Goal: Information Seeking & Learning: Learn about a topic

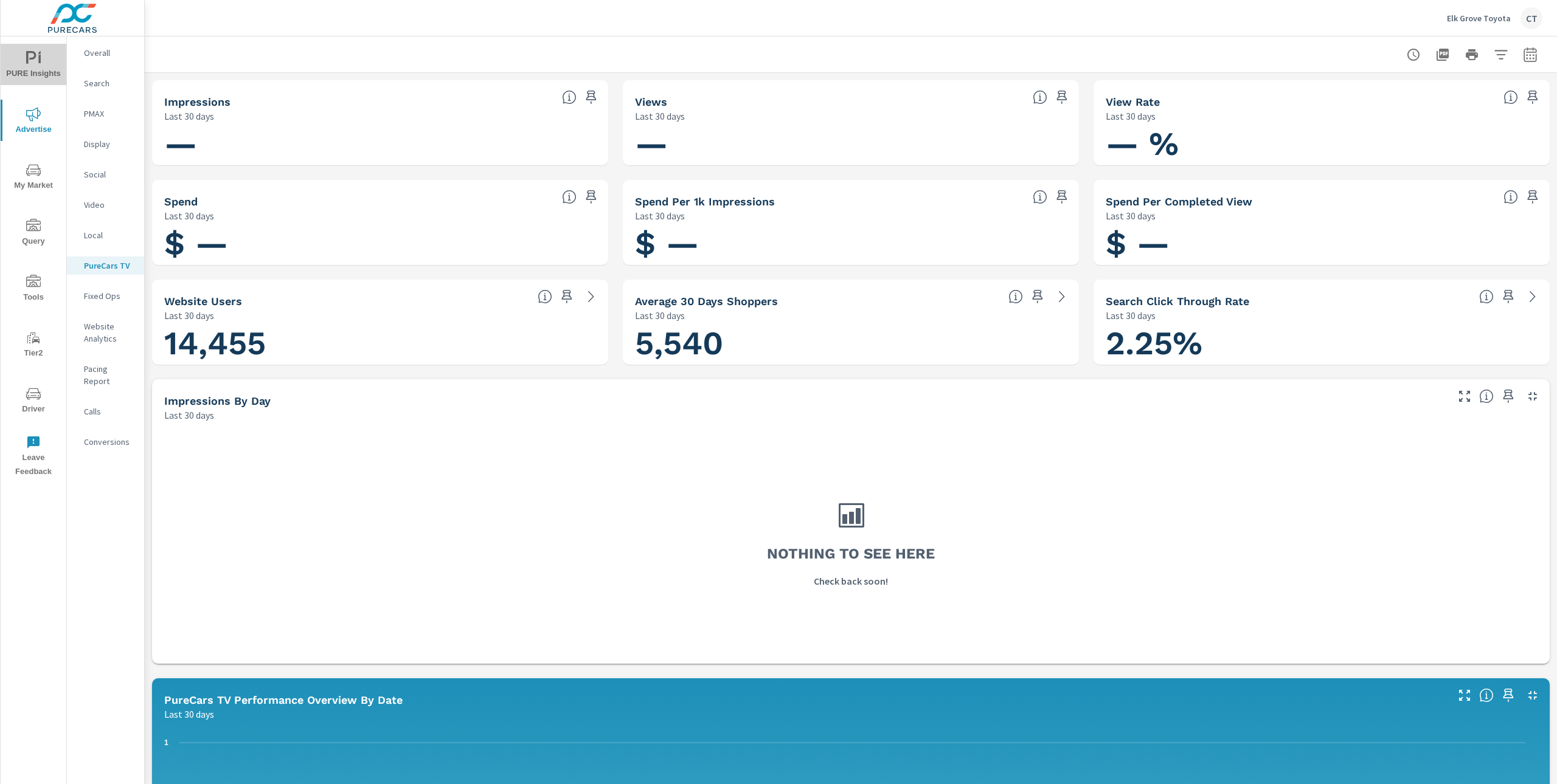
click at [31, 51] on icon "nav menu" at bounding box center [33, 58] width 15 height 15
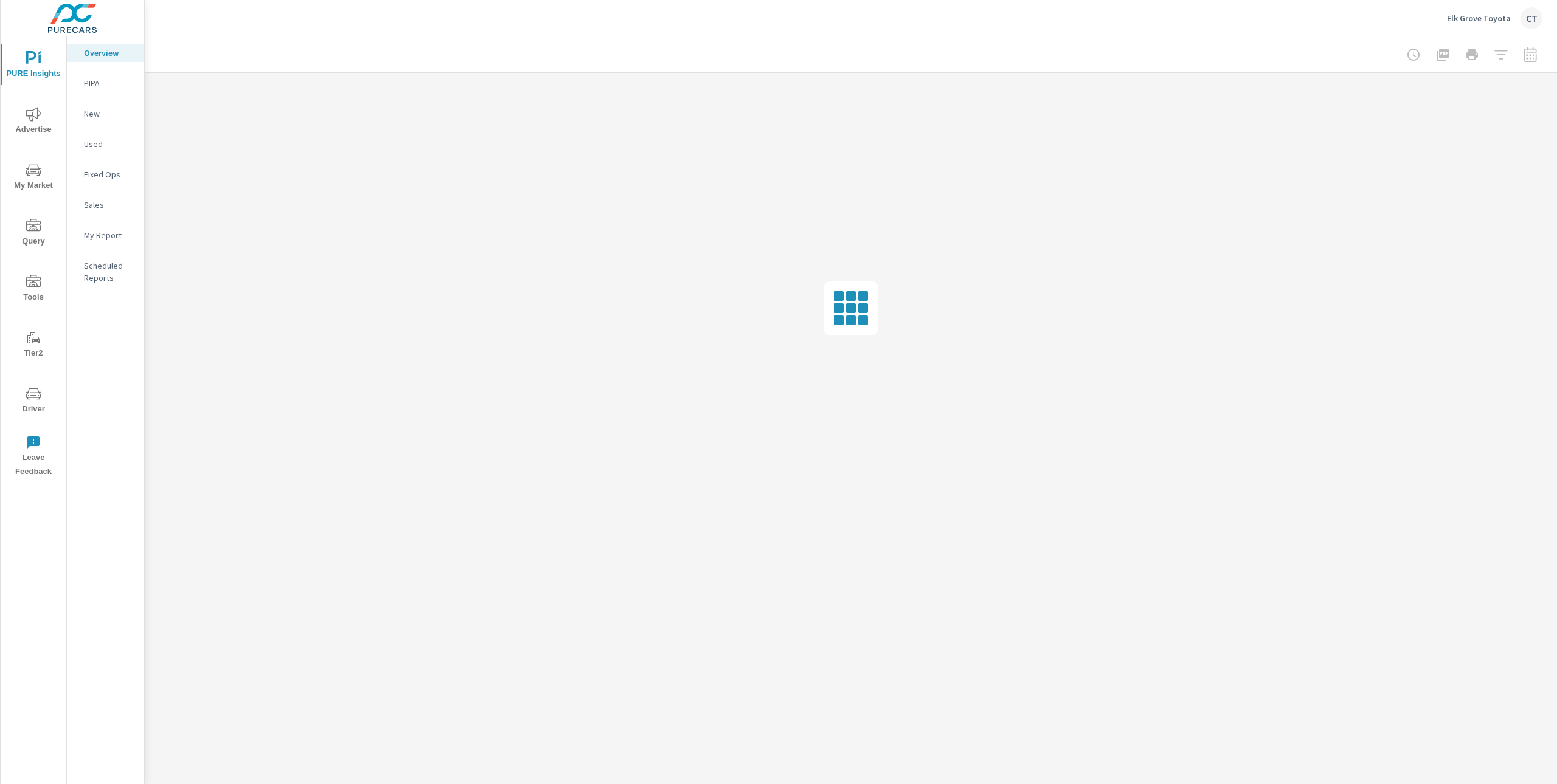
click at [94, 234] on p "My Report" at bounding box center [108, 235] width 50 height 12
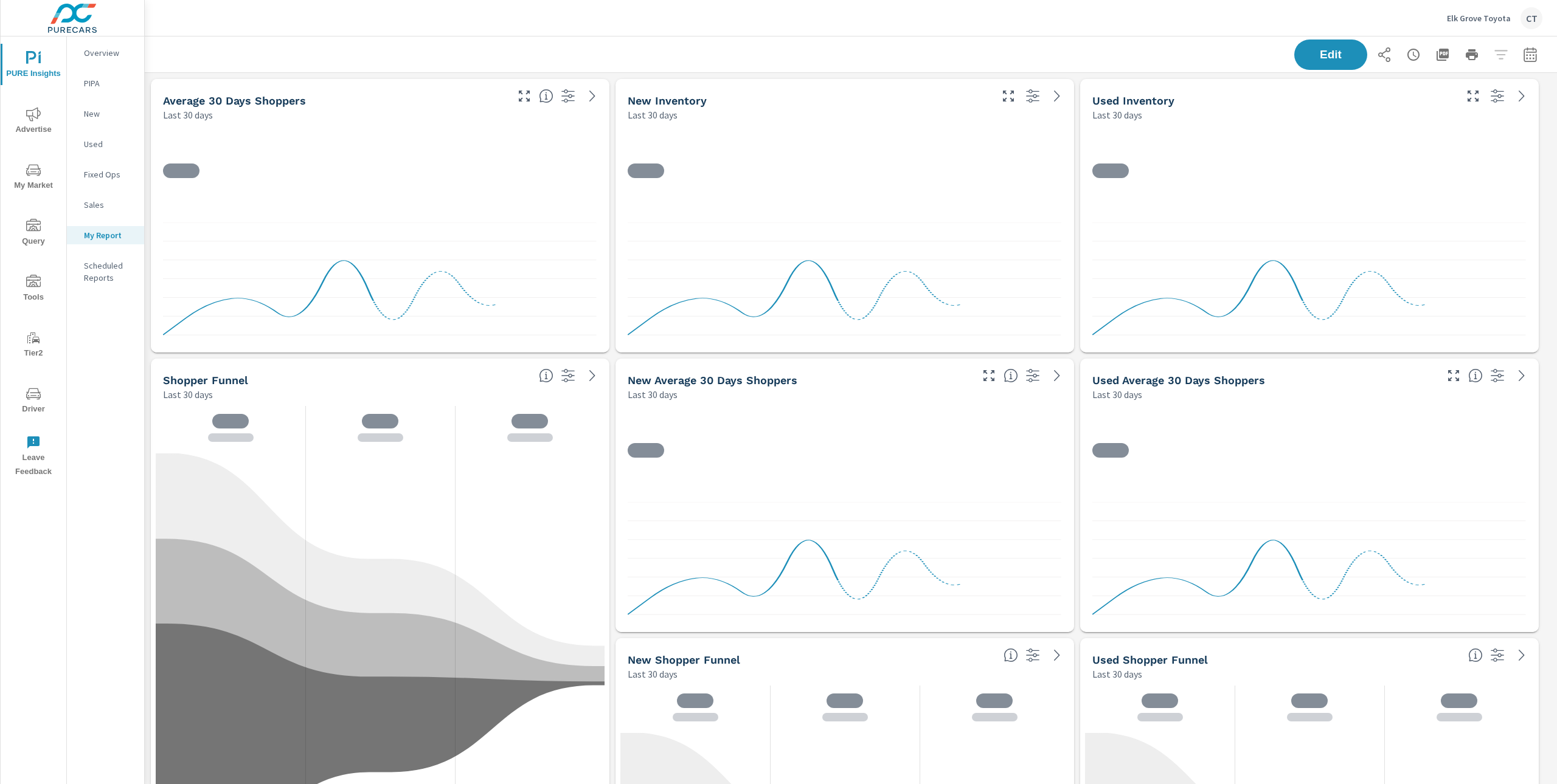
scroll to position [4505, 1425]
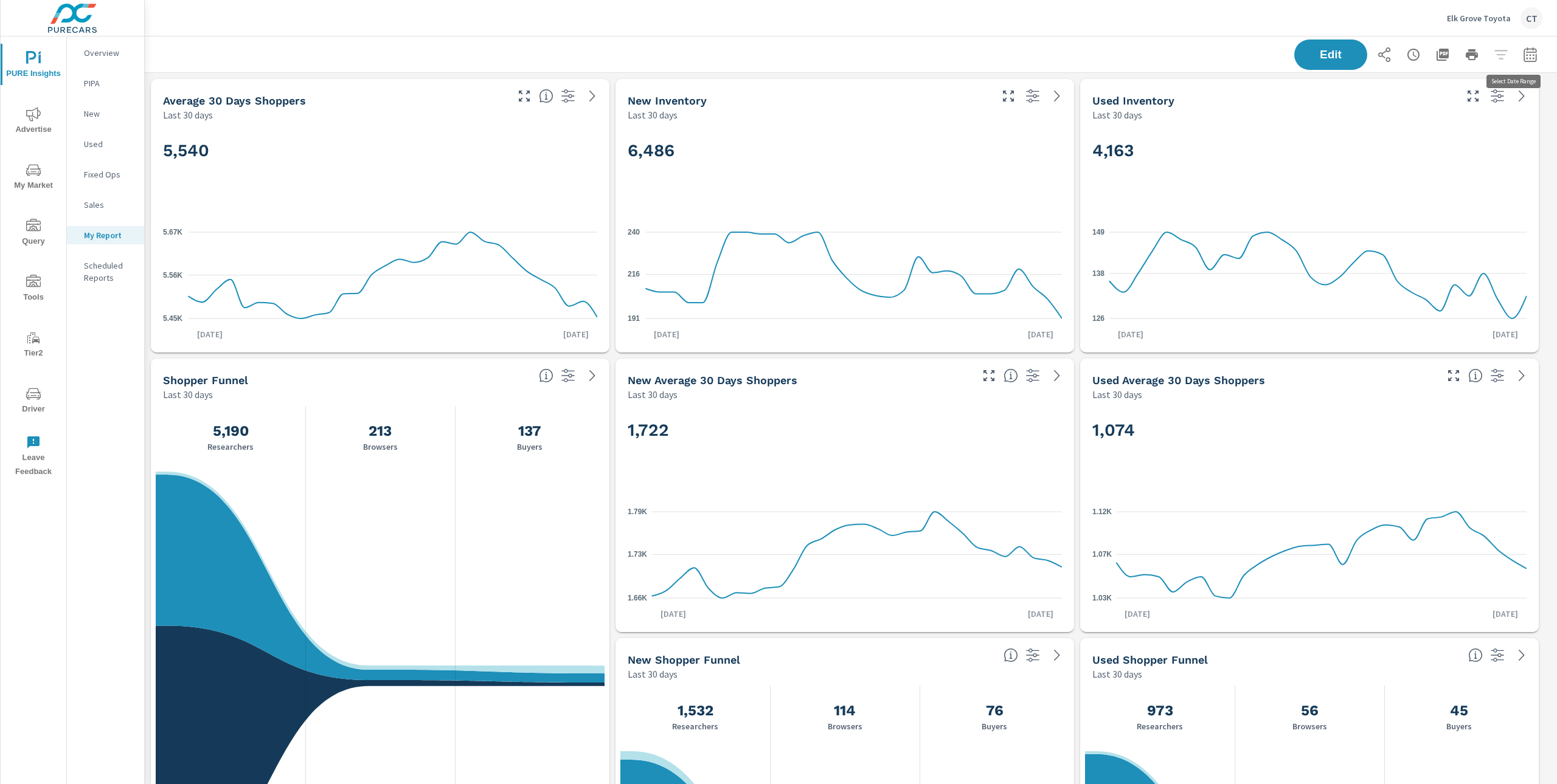
click at [1528, 48] on button "button" at bounding box center [1529, 55] width 24 height 24
click at [1413, 103] on select "Custom [DATE] Last week Last 7 days Last 14 days Last 30 days Last 45 days Last…" at bounding box center [1420, 105] width 122 height 24
click at [1360, 93] on select "Custom [DATE] Last week Last 7 days Last 14 days Last 30 days Last 45 days Last…" at bounding box center [1420, 105] width 122 height 24
select select "Month to date"
click at [1406, 137] on p "+ Add comparison" at bounding box center [1433, 137] width 156 height 15
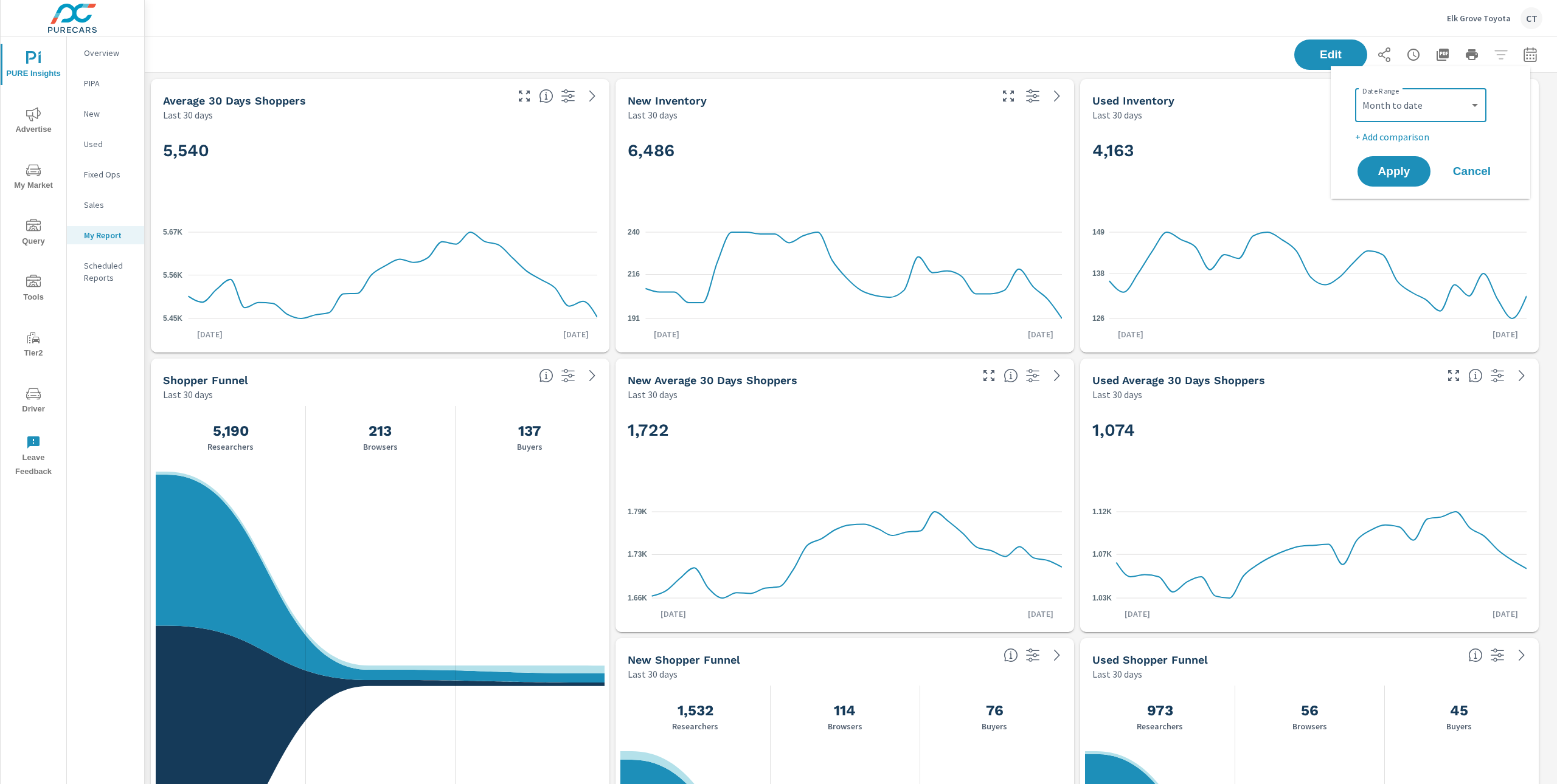
select select "Previous period"
click at [1403, 202] on span "Apply" at bounding box center [1394, 206] width 50 height 12
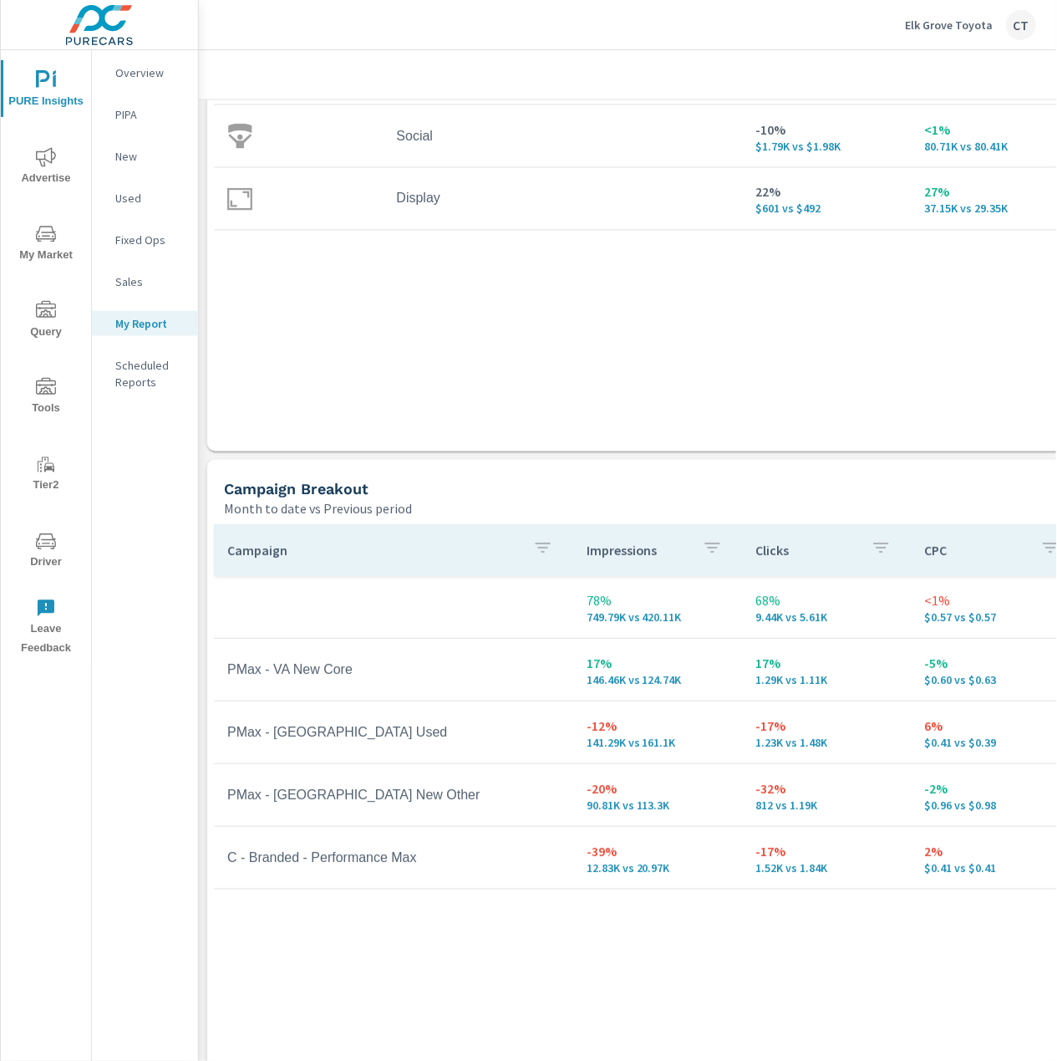
scroll to position [1957, 0]
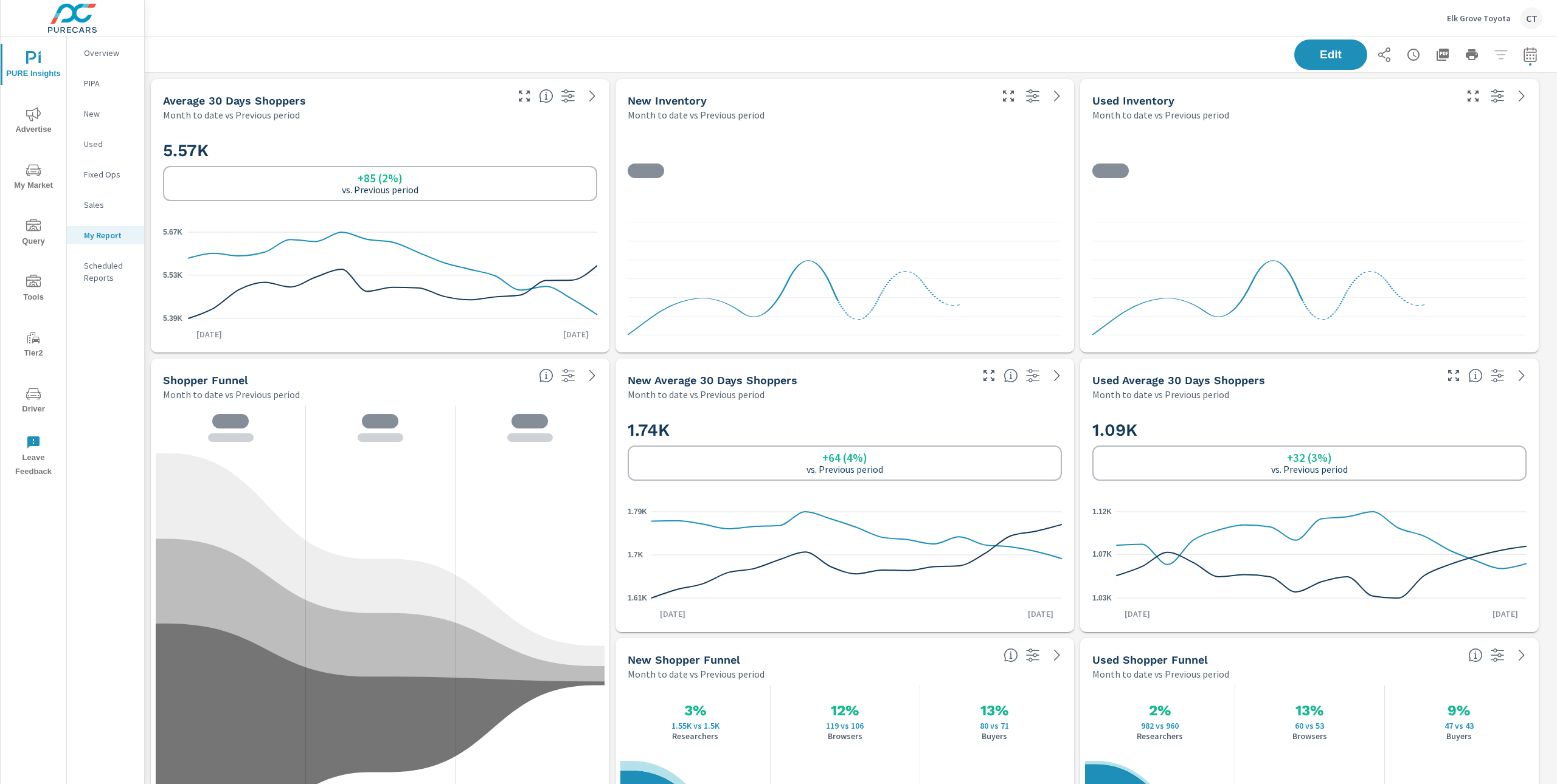
scroll to position [4505, 1425]
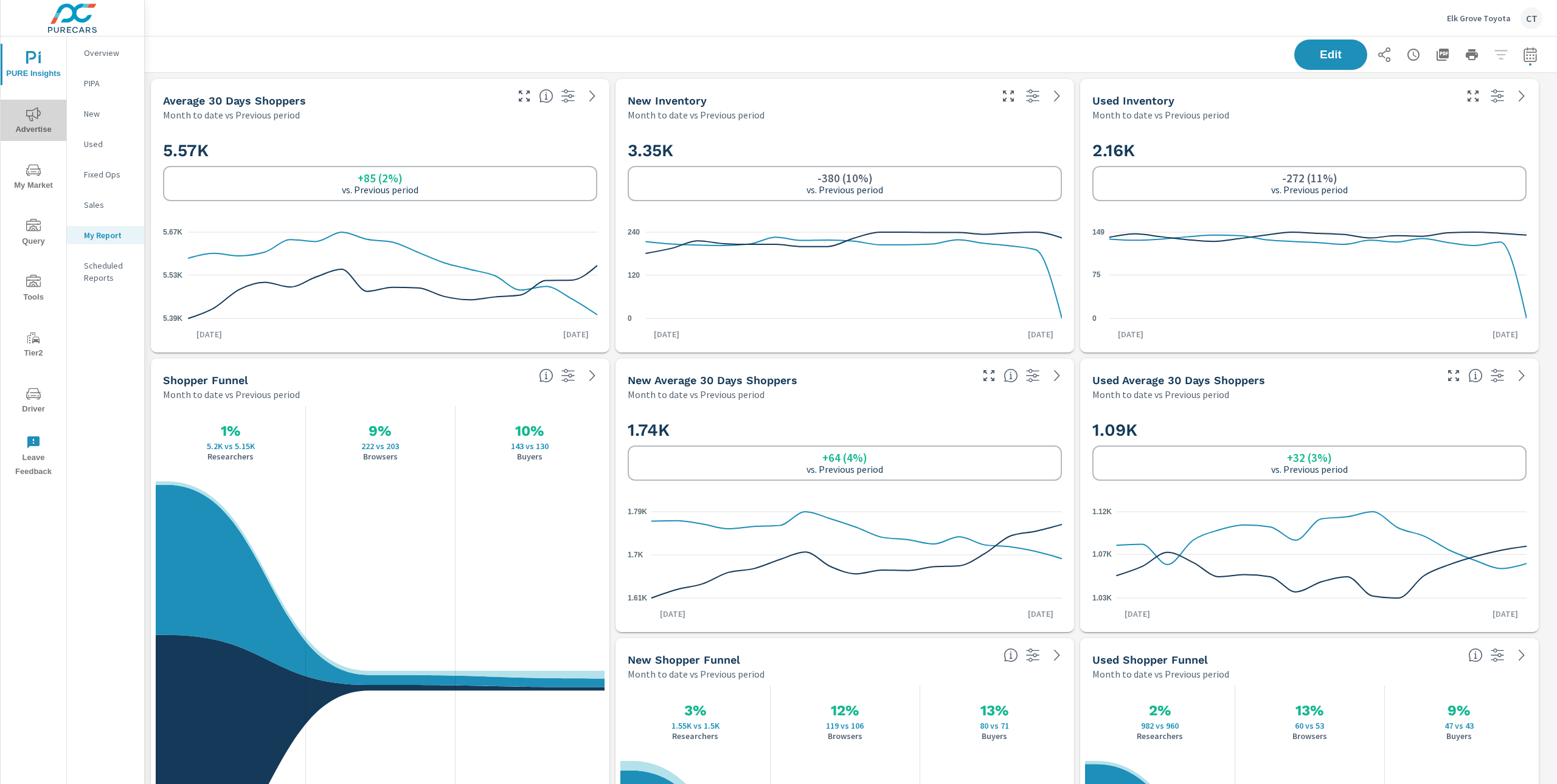
click at [27, 116] on icon "nav menu" at bounding box center [33, 114] width 15 height 15
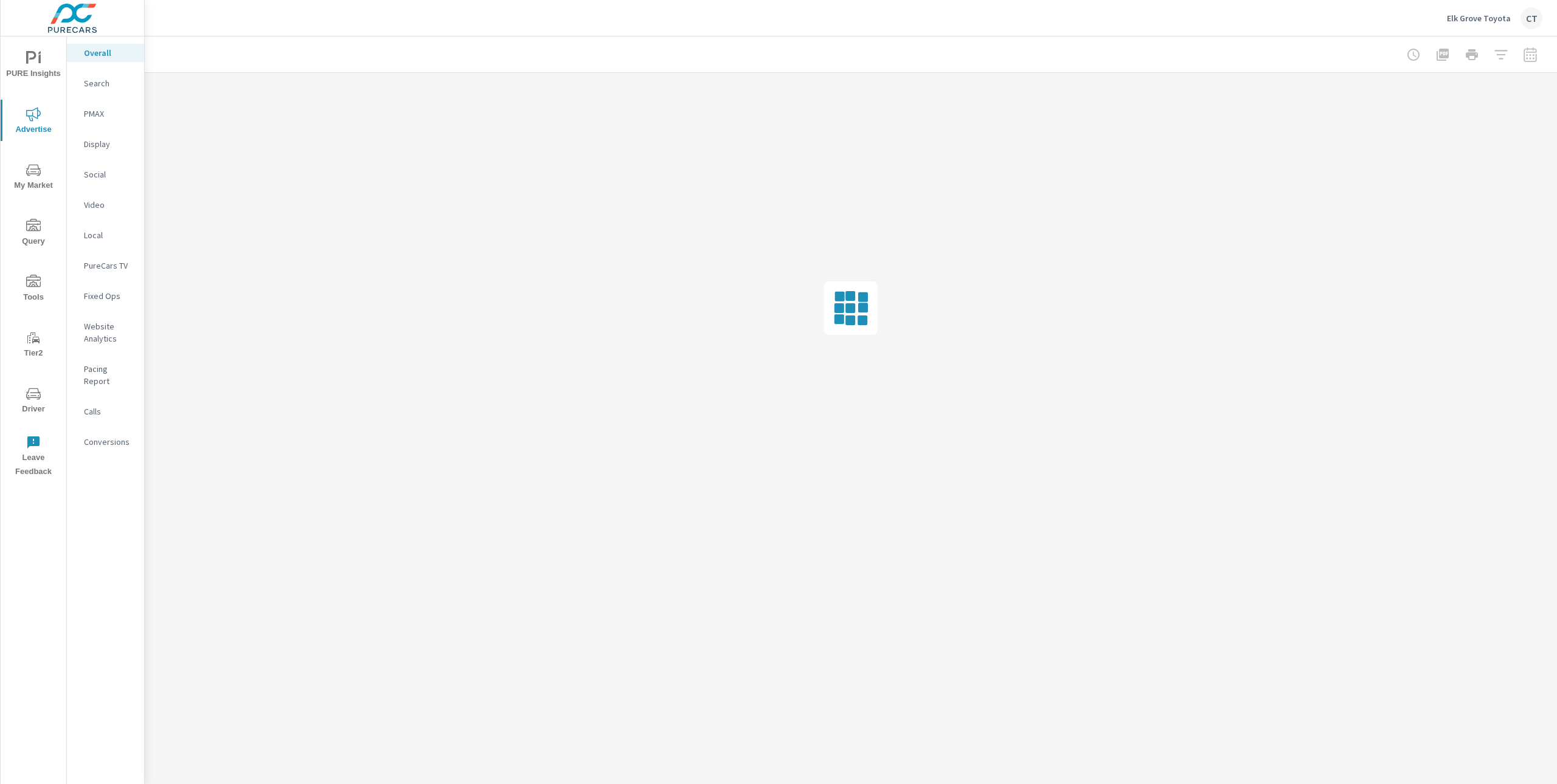
click at [118, 68] on nav "Overall Search PMAX Display Social Video Local PureCars TV Fixed Ops Website An…" at bounding box center [105, 252] width 77 height 431
click at [105, 84] on p "Search" at bounding box center [108, 83] width 50 height 12
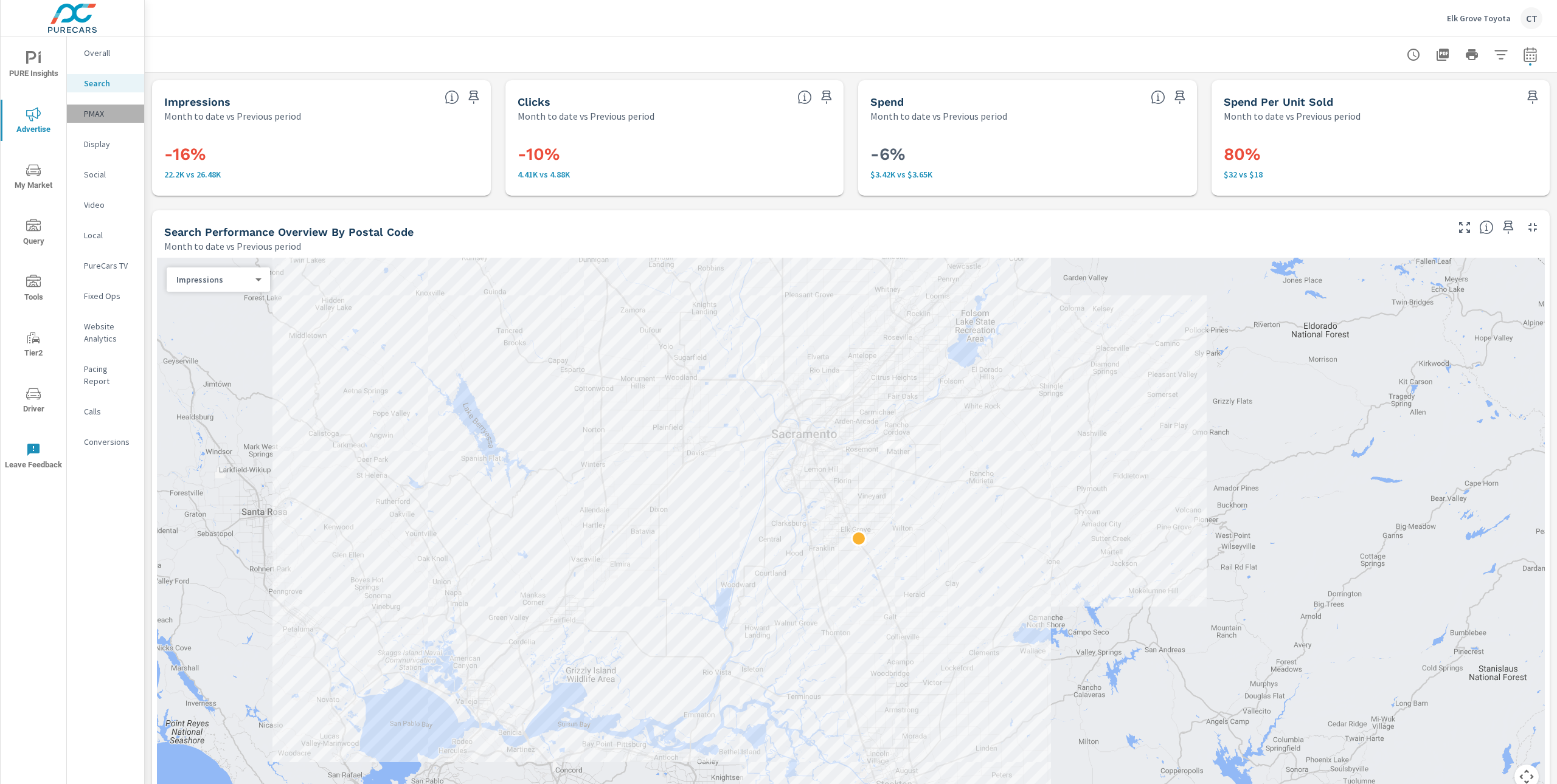
click at [100, 113] on p "PMAX" at bounding box center [108, 113] width 50 height 12
click at [40, 72] on span "PURE Insights" at bounding box center [33, 65] width 58 height 30
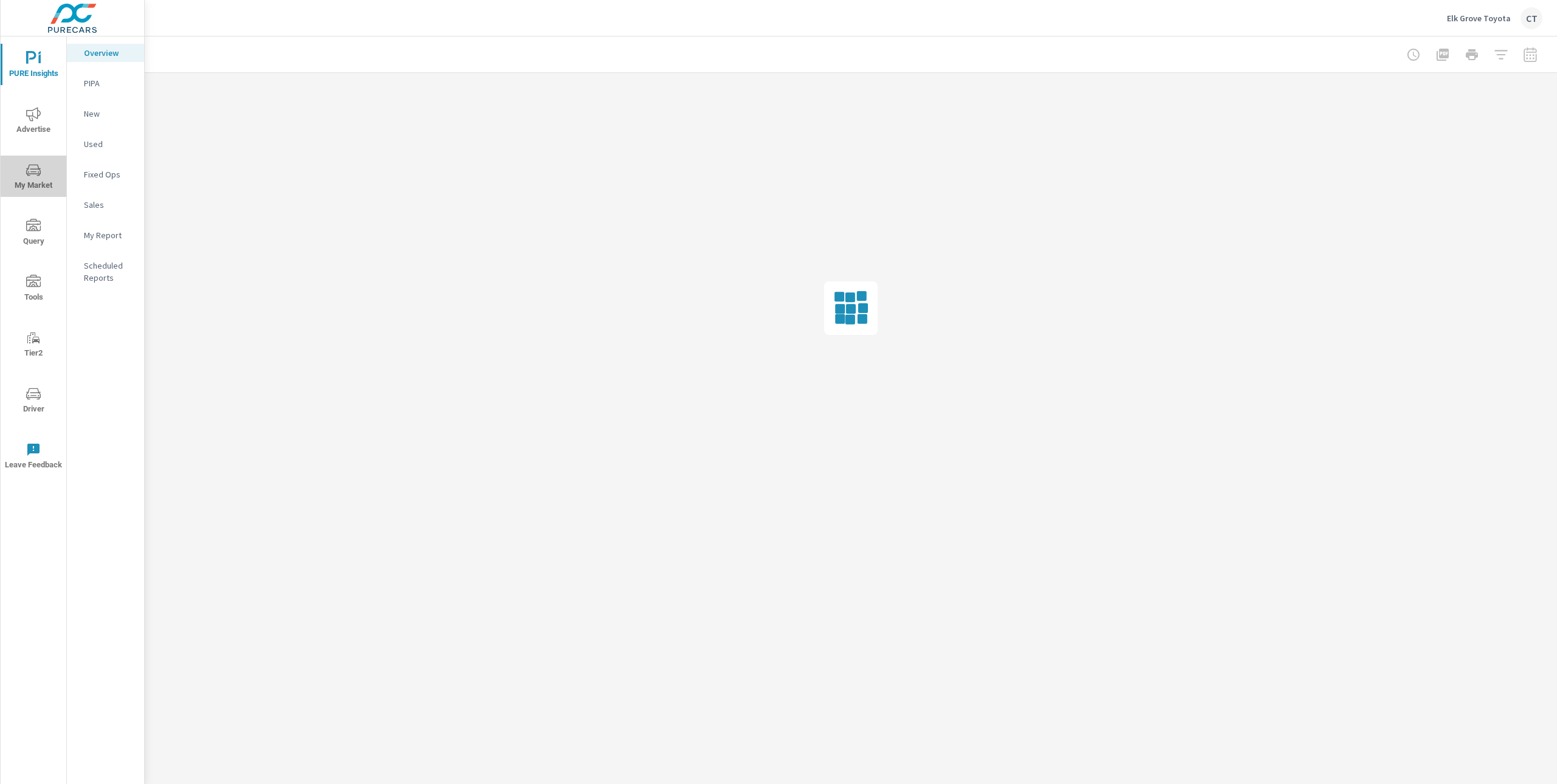
click at [28, 168] on icon "nav menu" at bounding box center [33, 170] width 15 height 15
click at [111, 376] on p "Inventory" at bounding box center [108, 375] width 50 height 12
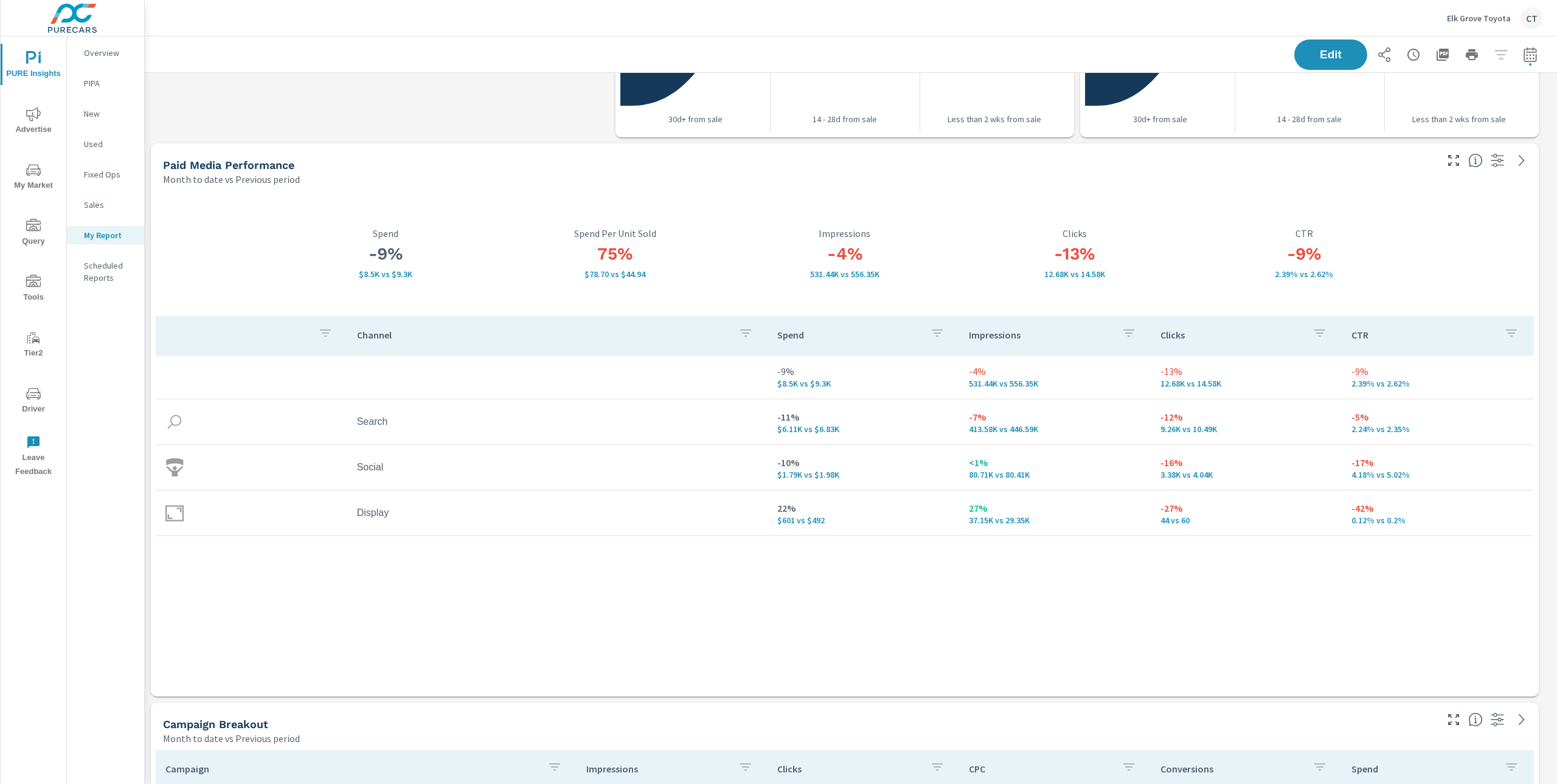
scroll to position [1065, 0]
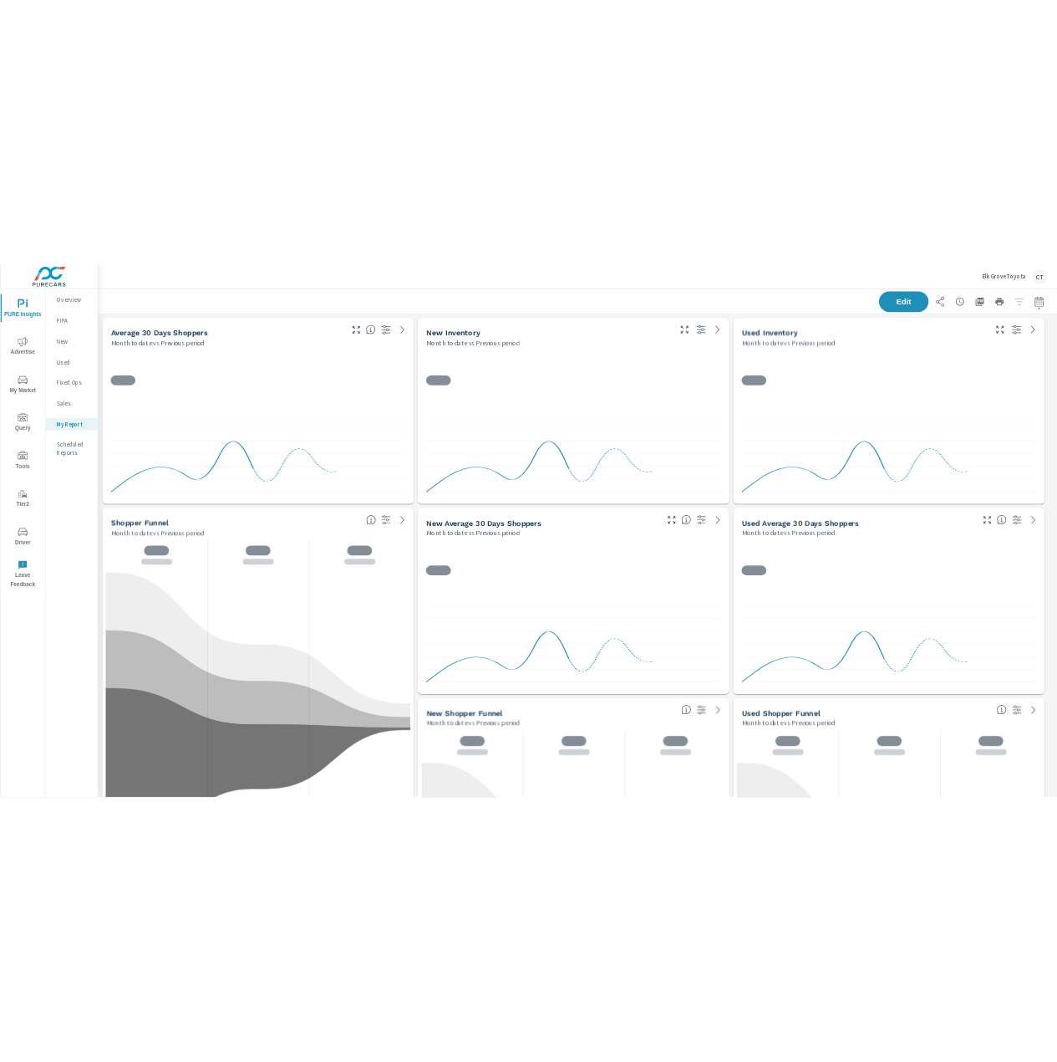
scroll to position [6195, 1959]
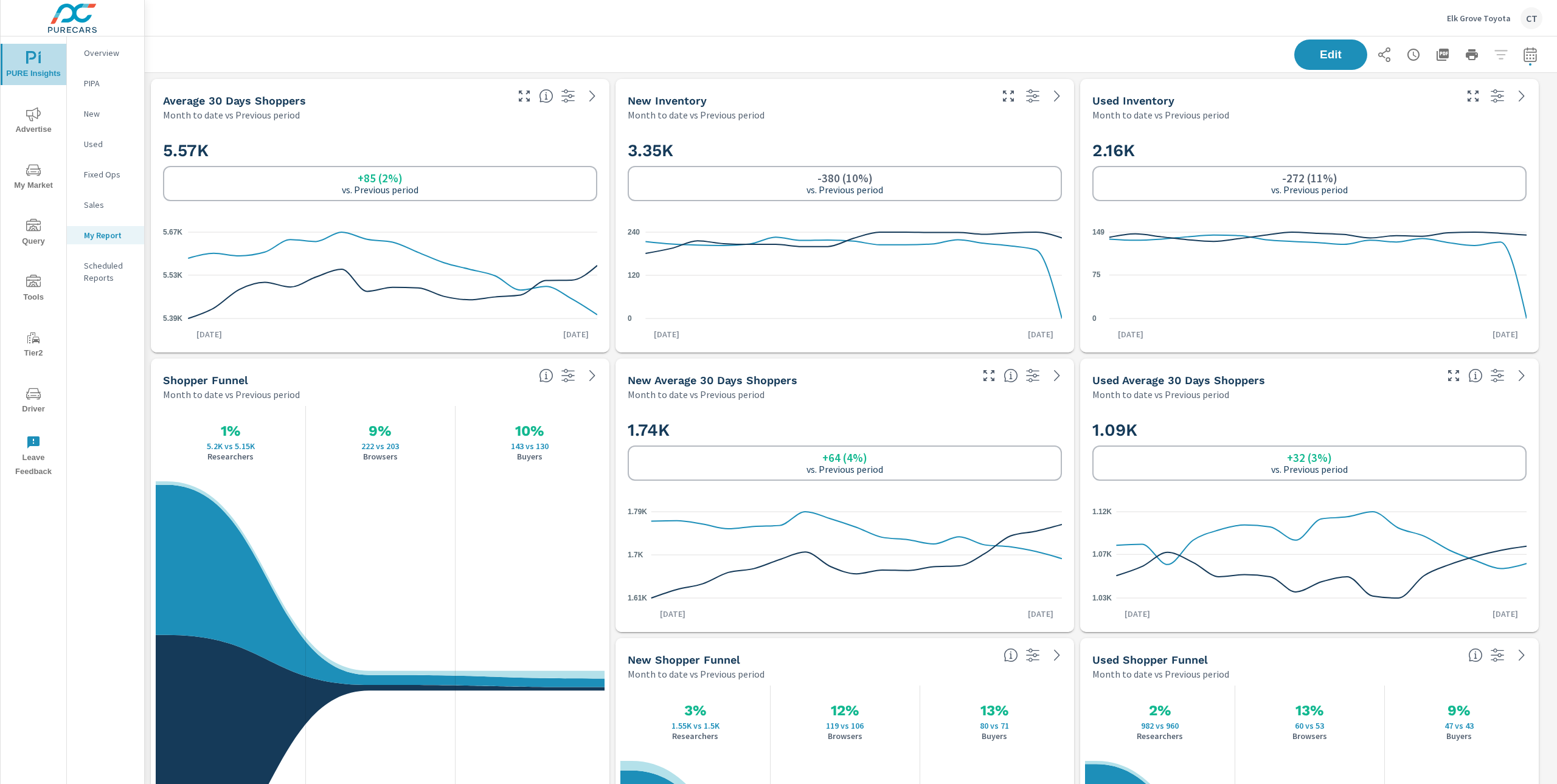
click at [36, 73] on span "PURE Insights" at bounding box center [33, 65] width 58 height 30
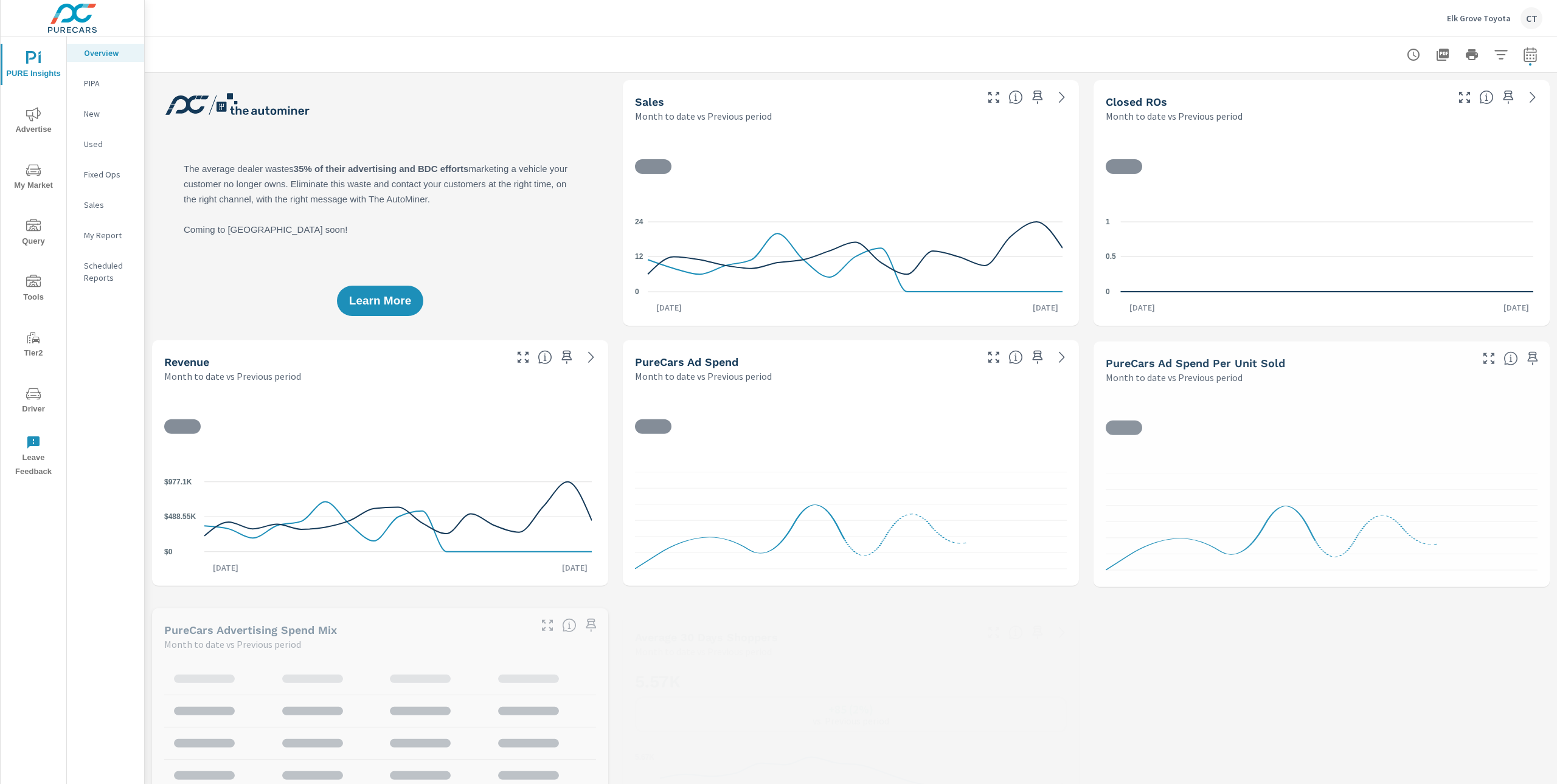
click at [1523, 57] on icon "button" at bounding box center [1530, 55] width 15 height 15
select select "Month to date"
select select "Previous period"
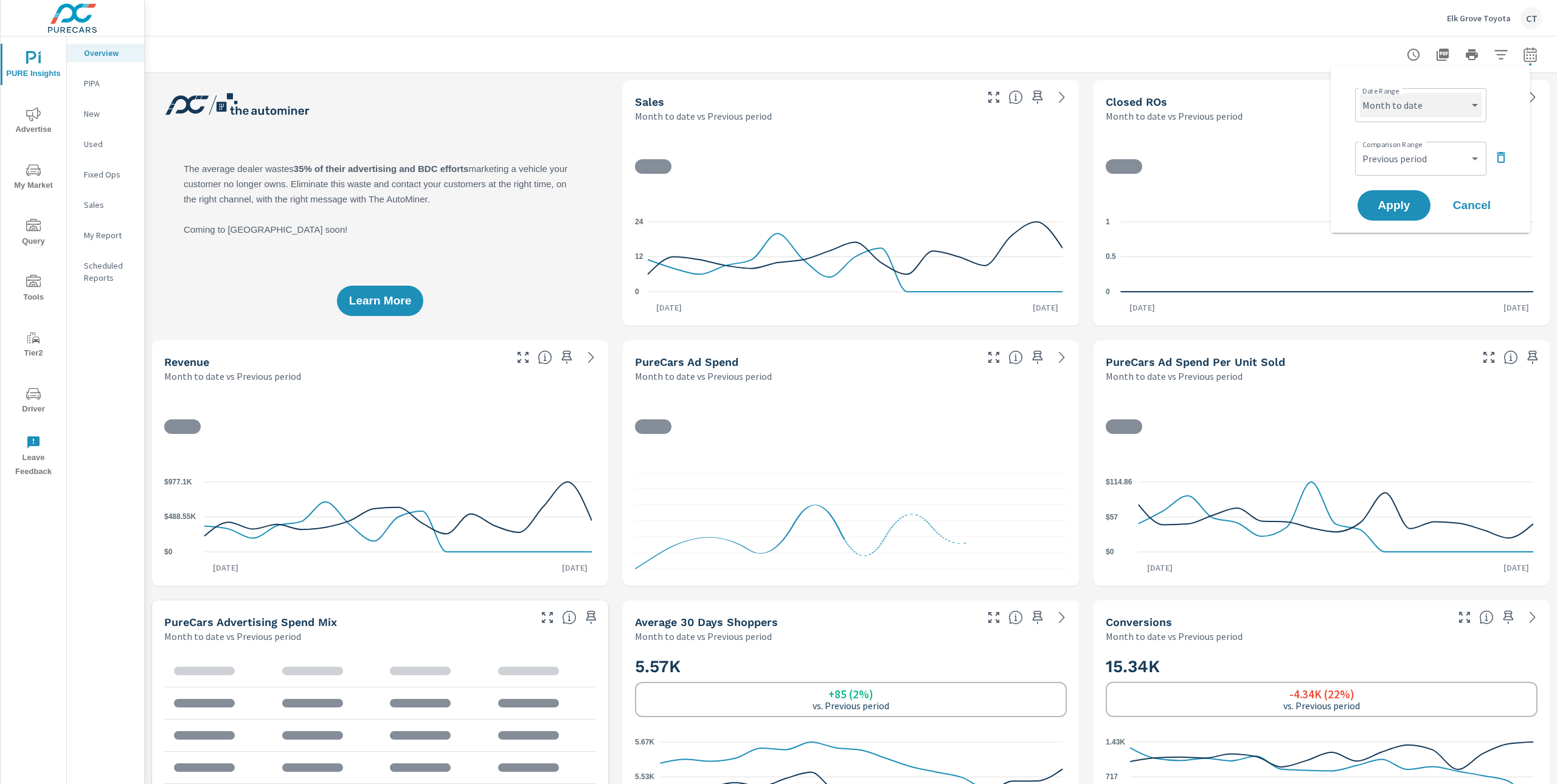
click at [1440, 107] on select "Custom [DATE] Last week Last 7 days Last 14 days Last 30 days Last 45 days Last…" at bounding box center [1420, 105] width 122 height 24
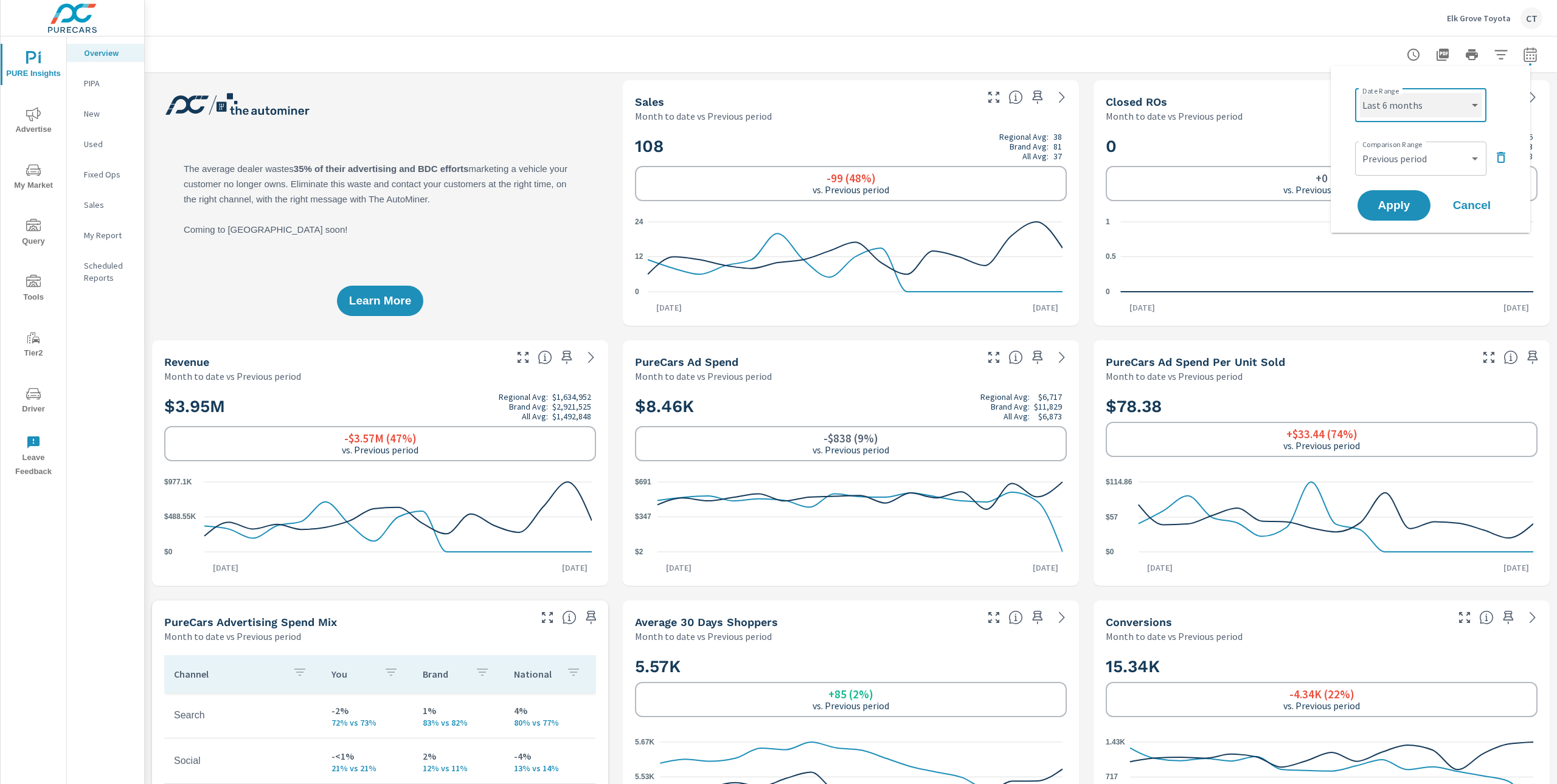
click at [1360, 93] on select "Custom [DATE] Last week Last 7 days Last 14 days Last 30 days Last 45 days Last…" at bounding box center [1420, 105] width 122 height 24
select select "Last 6 months"
click at [1397, 193] on button "Apply" at bounding box center [1394, 205] width 76 height 31
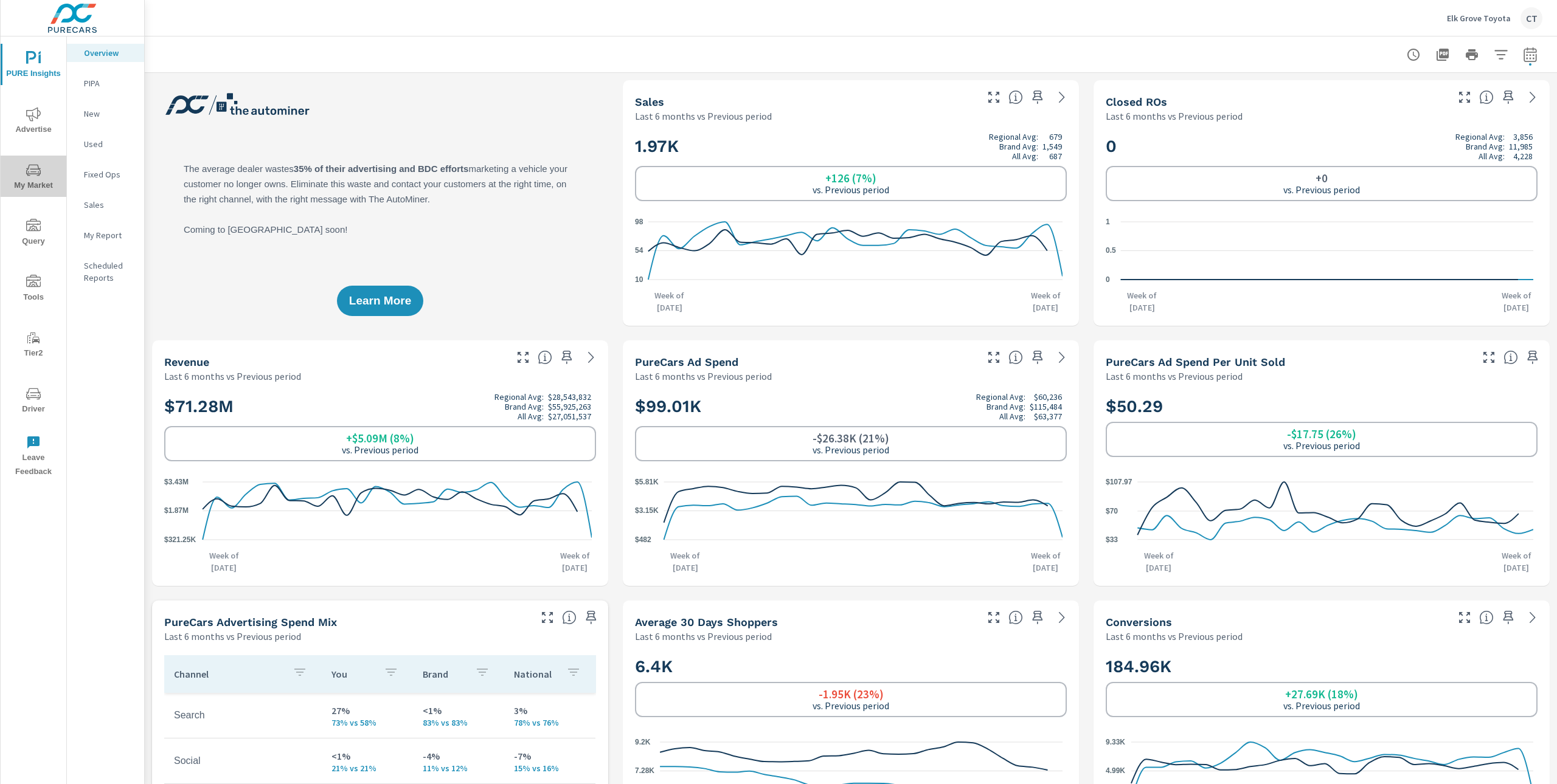
click at [47, 159] on button "My Market" at bounding box center [33, 176] width 65 height 41
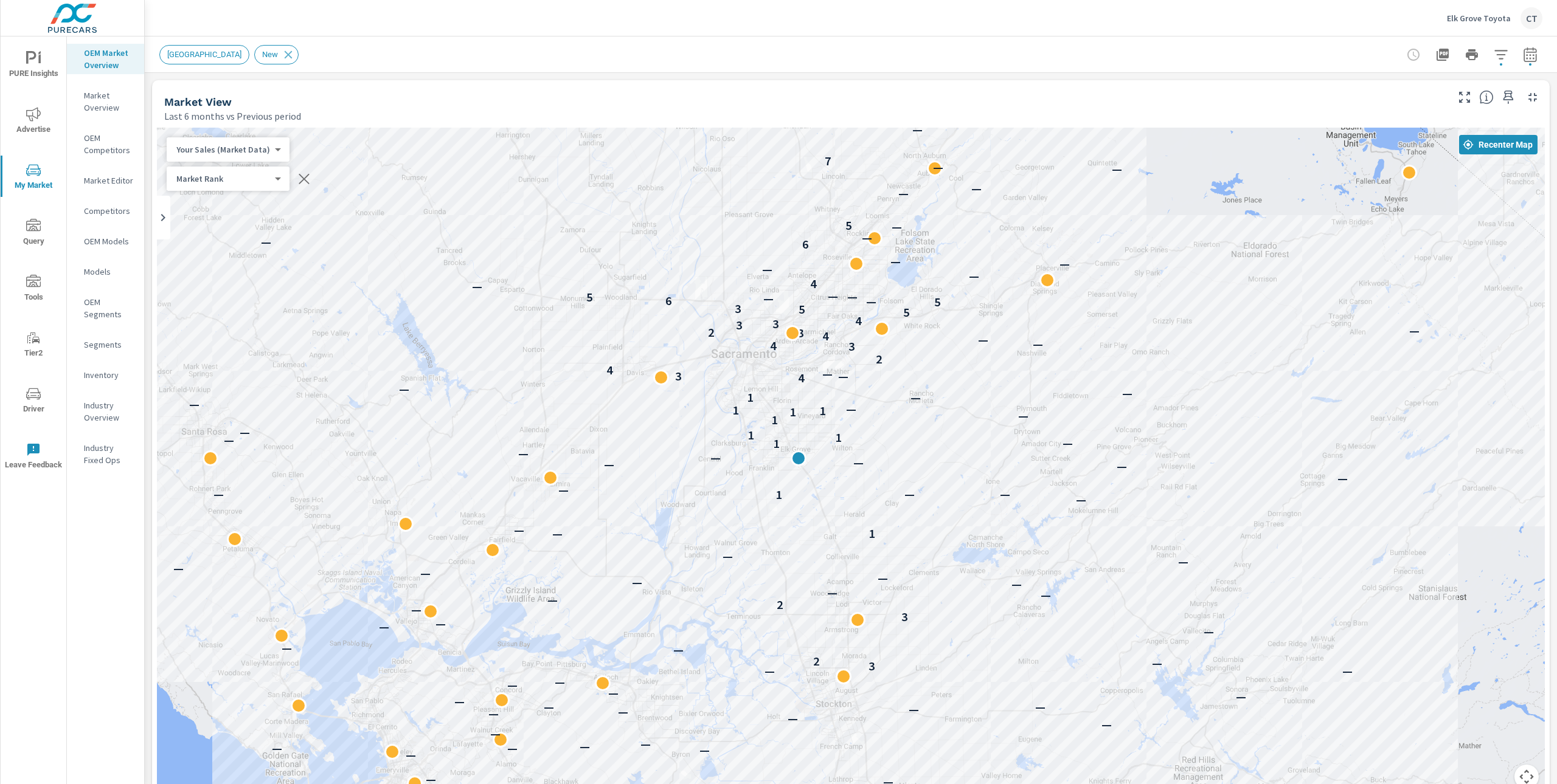
drag, startPoint x: 1281, startPoint y: 359, endPoint x: 1222, endPoint y: 343, distance: 61.1
click at [1222, 343] on div "— — — — — — — — — — — — — — — — — — — — — — — — — — — — — — — — — — — — — — — —…" at bounding box center [851, 465] width 1387 height 676
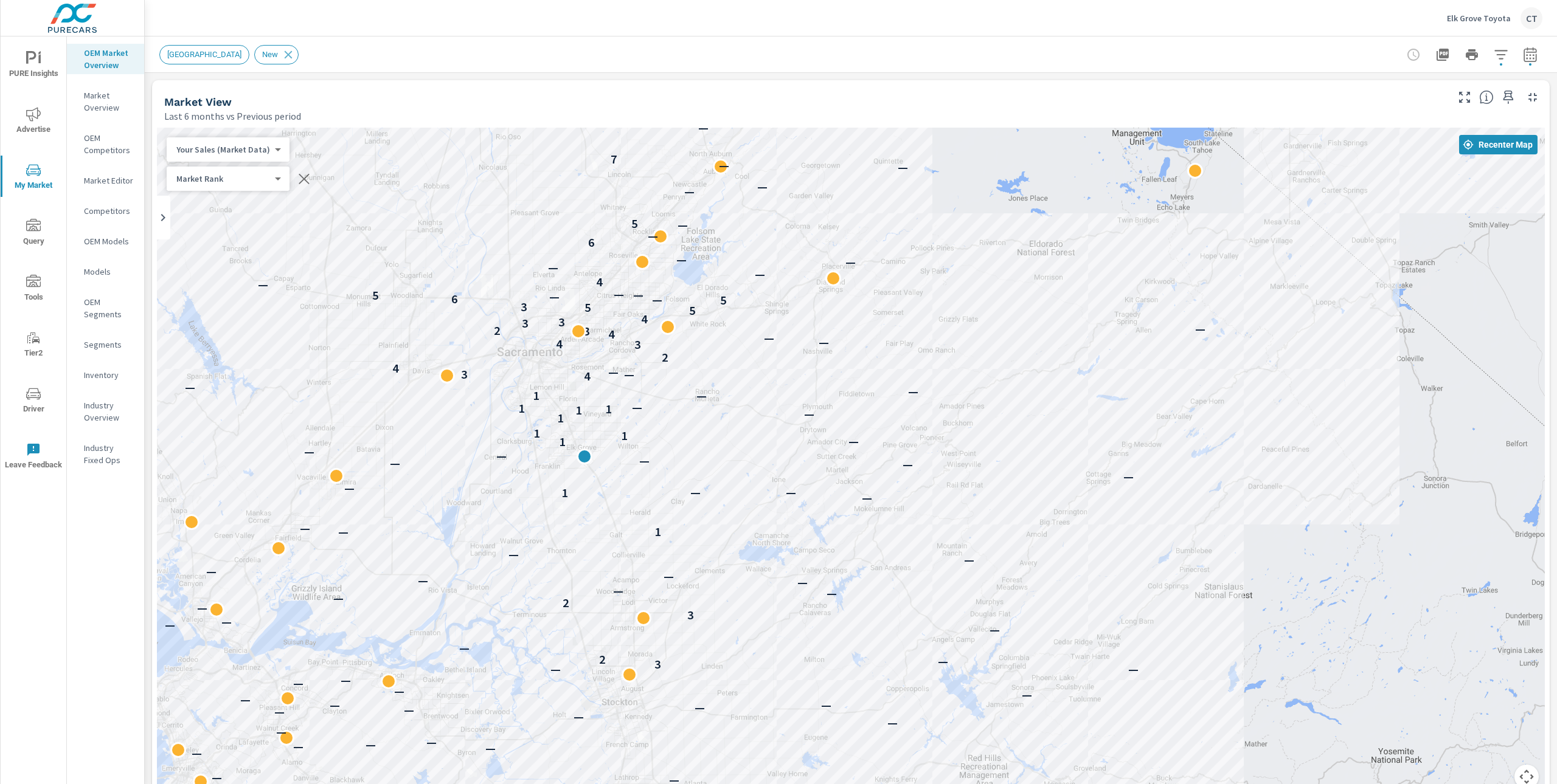
drag, startPoint x: 902, startPoint y: 467, endPoint x: 697, endPoint y: 465, distance: 205.0
click at [697, 465] on div "— — — — — — — — — — — — — — — — — — — — — — — — — — — — — — — — — — — — — — — —…" at bounding box center [1220, 792] width 1168 height 657
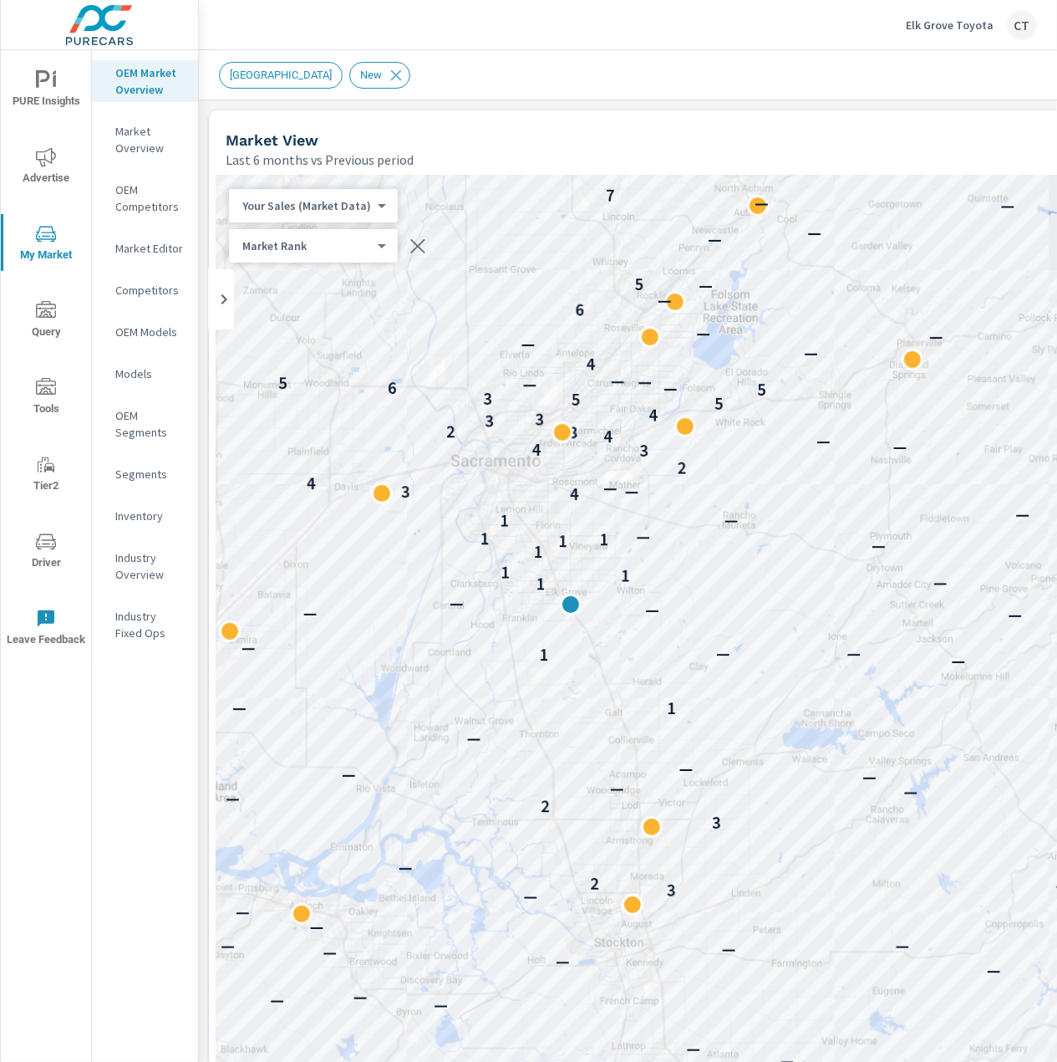
drag, startPoint x: 715, startPoint y: 624, endPoint x: 770, endPoint y: 627, distance: 55.3
click at [770, 627] on div "— — — — — — — — — — — — — — — — — — — — — — — — — — — — — — — — — — — — — — — —…" at bounding box center [818, 640] width 1204 height 929
